Goal: Learn about a topic: Learn about a topic

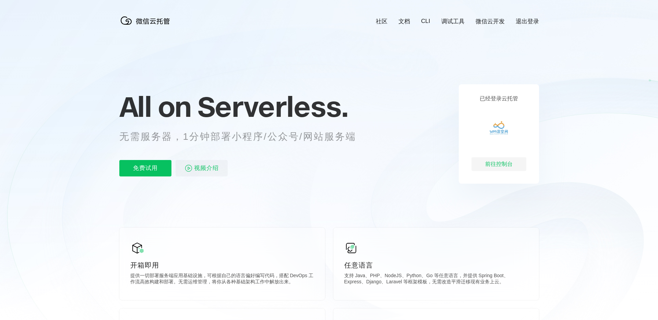
scroll to position [0, 1218]
click at [508, 164] on div "前往控制台" at bounding box center [498, 164] width 55 height 14
click at [514, 164] on div "前往控制台" at bounding box center [498, 164] width 55 height 14
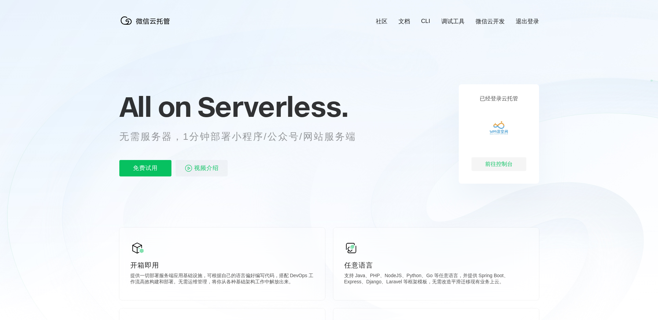
click at [493, 20] on link "微信云开发" at bounding box center [489, 21] width 29 height 8
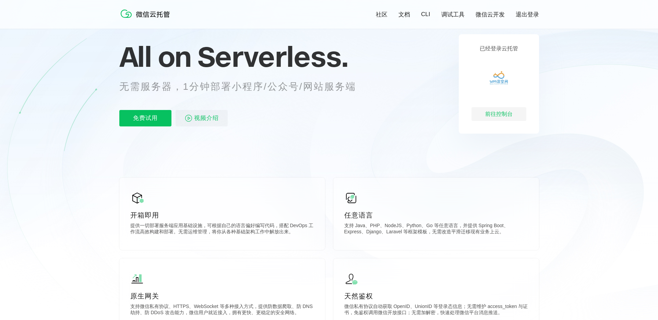
scroll to position [65, 0]
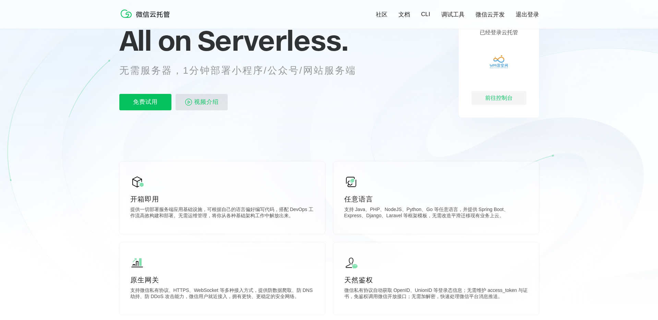
click at [198, 102] on span "视频介绍" at bounding box center [206, 102] width 25 height 16
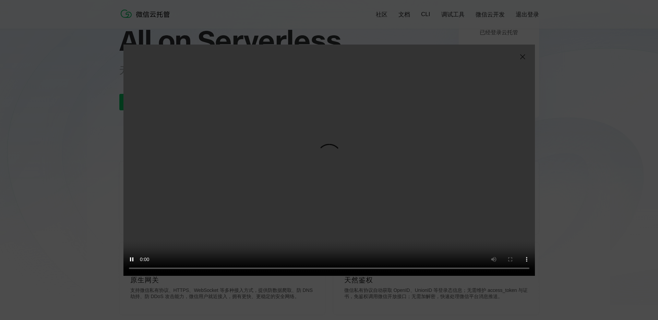
click at [398, 174] on video "抱歉，您的浏览器暂不支持播放此视频" at bounding box center [328, 160] width 411 height 231
click at [521, 57] on img at bounding box center [522, 57] width 8 height 8
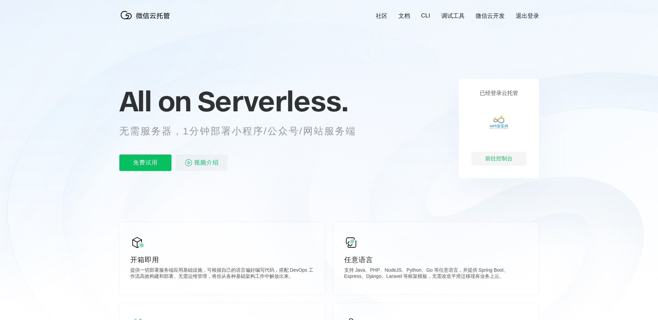
scroll to position [0, 0]
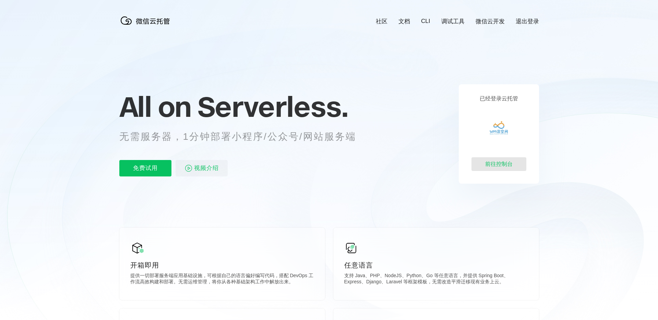
click at [495, 165] on div "前往控制台" at bounding box center [498, 164] width 55 height 14
